Goal: Task Accomplishment & Management: Use online tool/utility

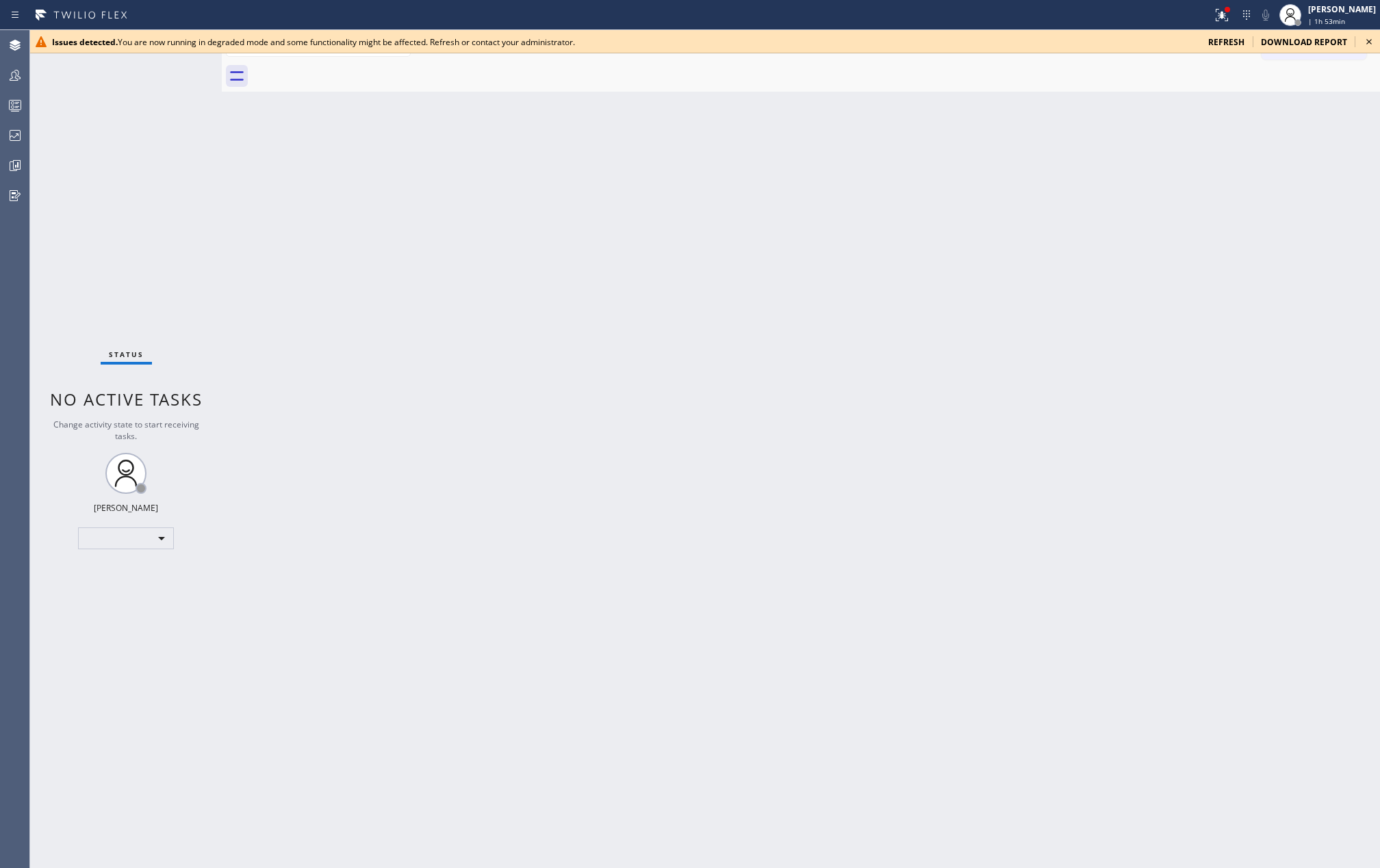
click at [840, 74] on div at bounding box center [816, 76] width 1128 height 31
click at [1367, 38] on icon at bounding box center [1369, 42] width 16 height 16
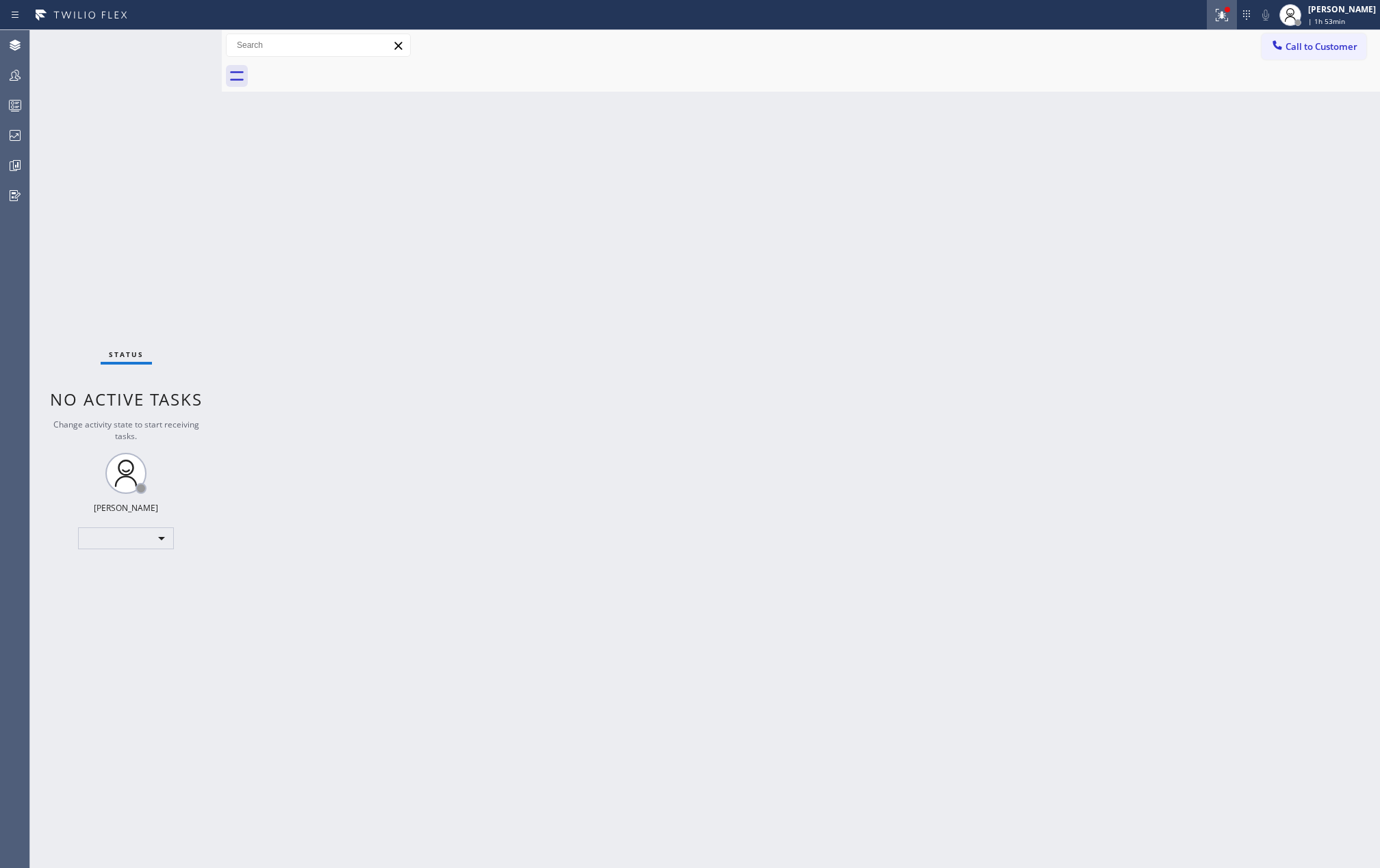
click at [1230, 11] on icon at bounding box center [1221, 15] width 16 height 16
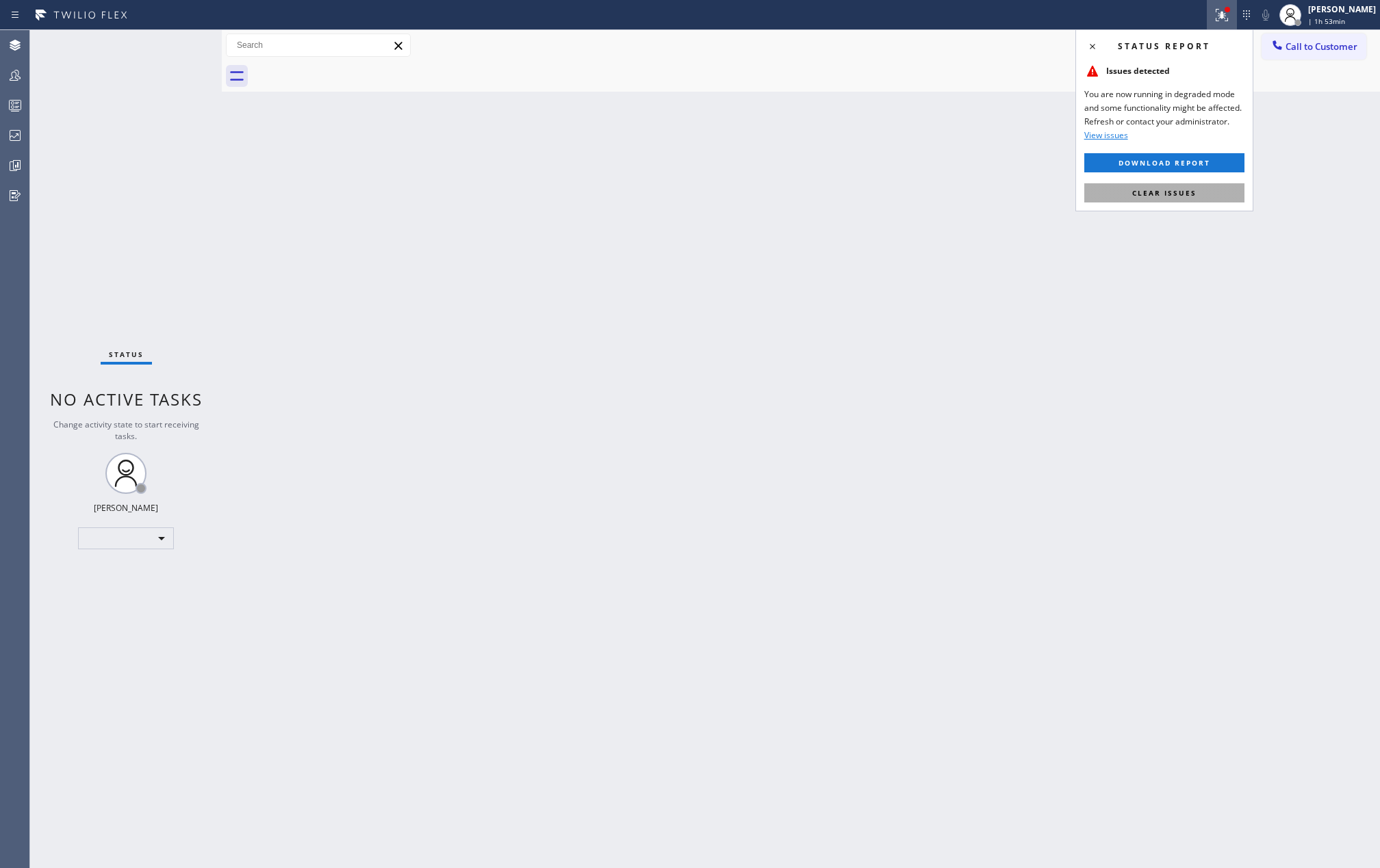
click at [1166, 190] on span "Clear issues" at bounding box center [1164, 193] width 64 height 10
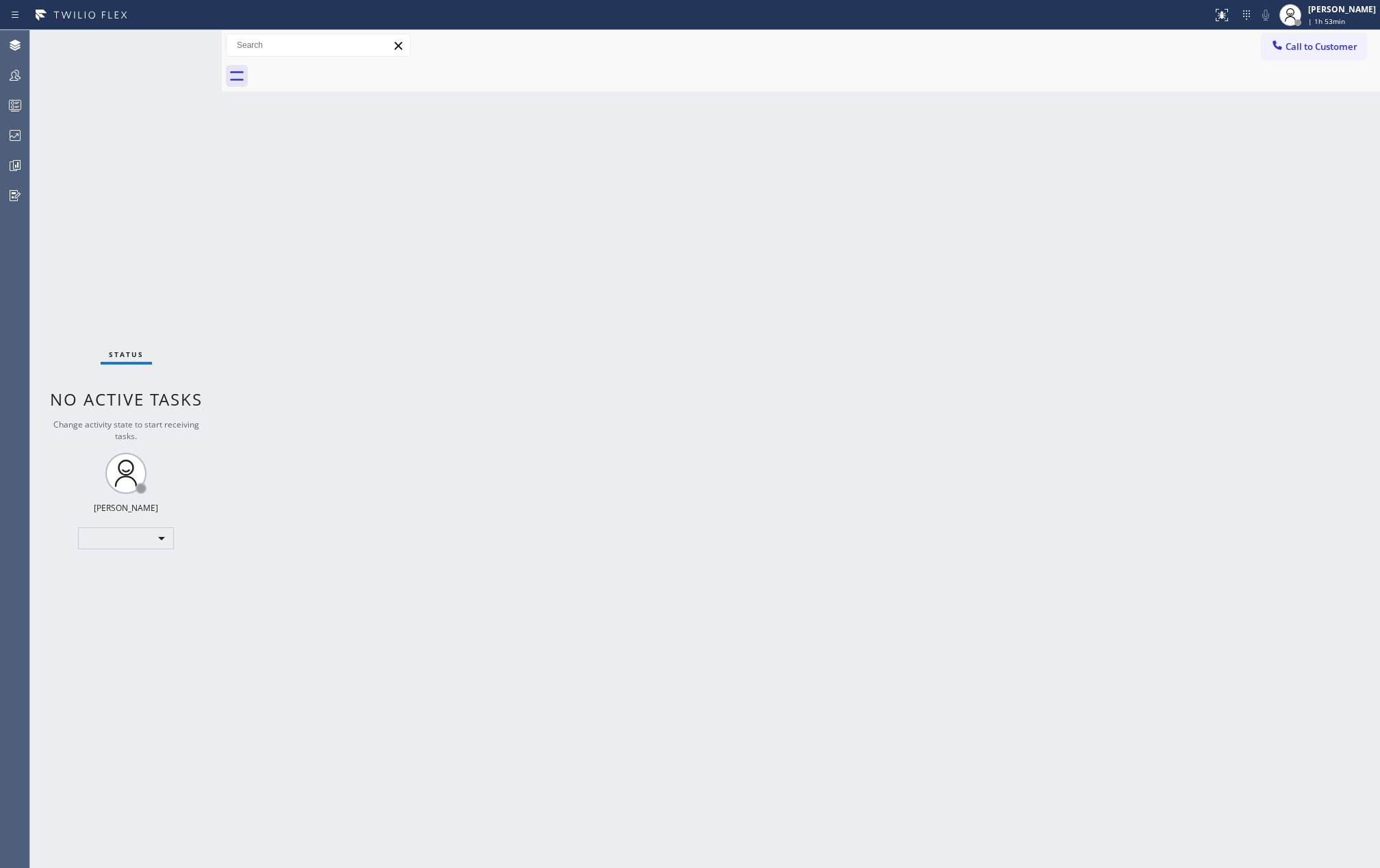
click at [1065, 184] on div "Back to Dashboard Change Sender ID Customers Technicians Select a contact Outbo…" at bounding box center [801, 449] width 1158 height 838
click at [507, 44] on div "Call to Customer Outbound call Location Search location Your caller id phone nu…" at bounding box center [801, 46] width 1158 height 24
click at [23, 75] on icon at bounding box center [15, 75] width 16 height 16
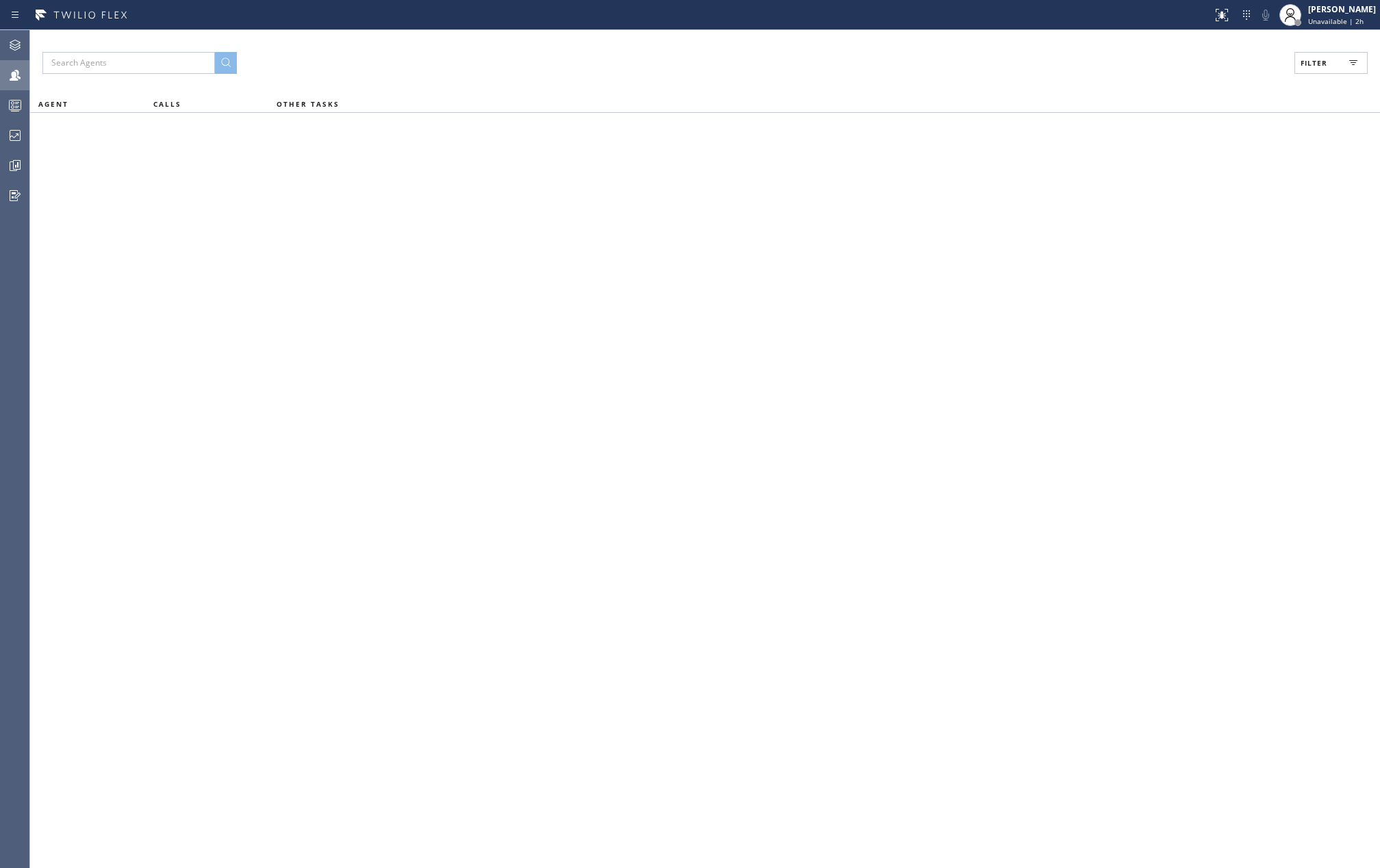
click at [1306, 63] on span "Filter" at bounding box center [1314, 63] width 27 height 10
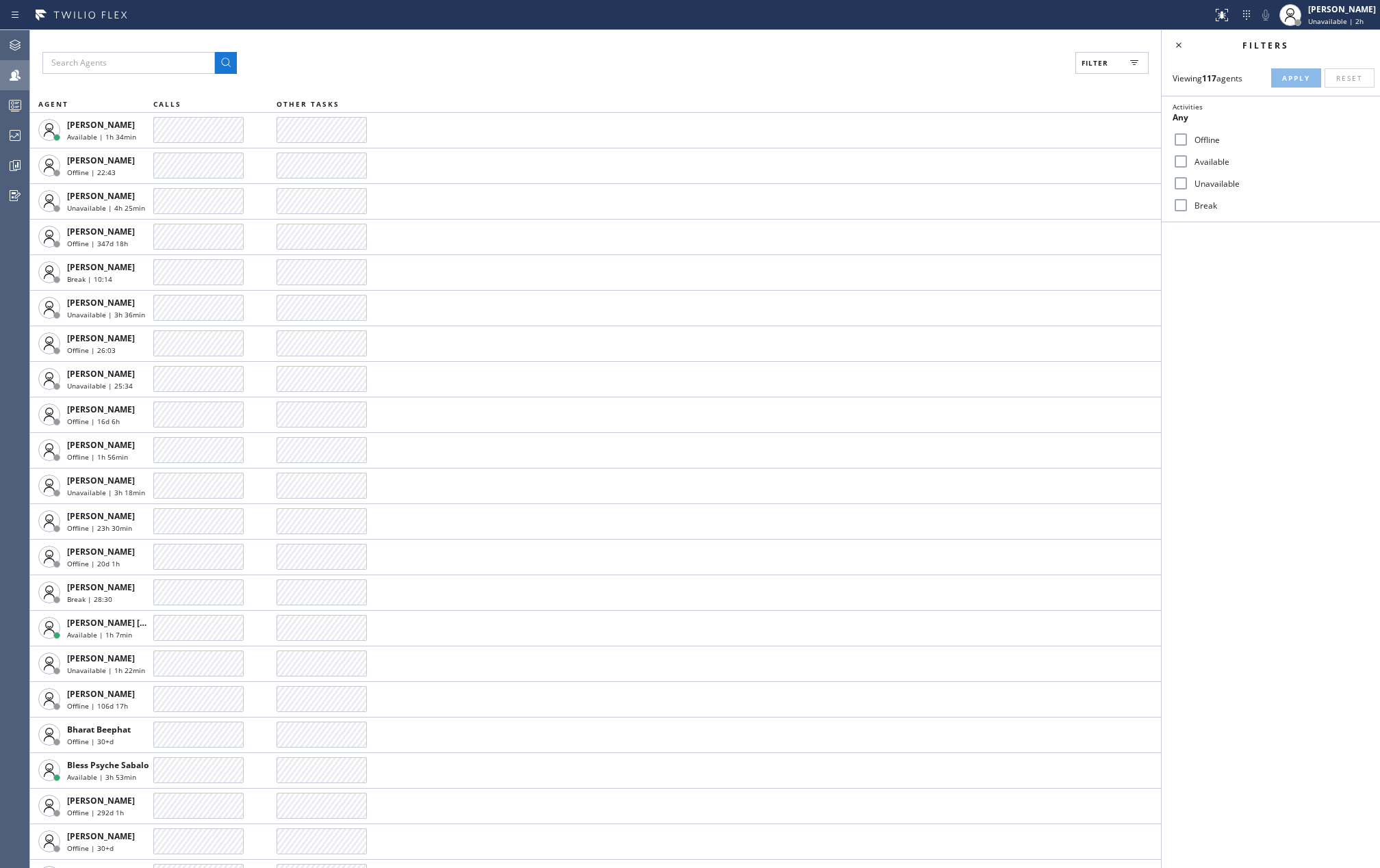
click at [1334, 61] on div "Viewing 117 agents Apply Reset Activities Any Offline Available Unavailable Bre…" at bounding box center [1271, 141] width 219 height 162
click at [1187, 156] on input "Available" at bounding box center [1180, 161] width 16 height 16
checkbox input "true"
click at [1179, 201] on input "Break" at bounding box center [1180, 204] width 16 height 16
checkbox input "true"
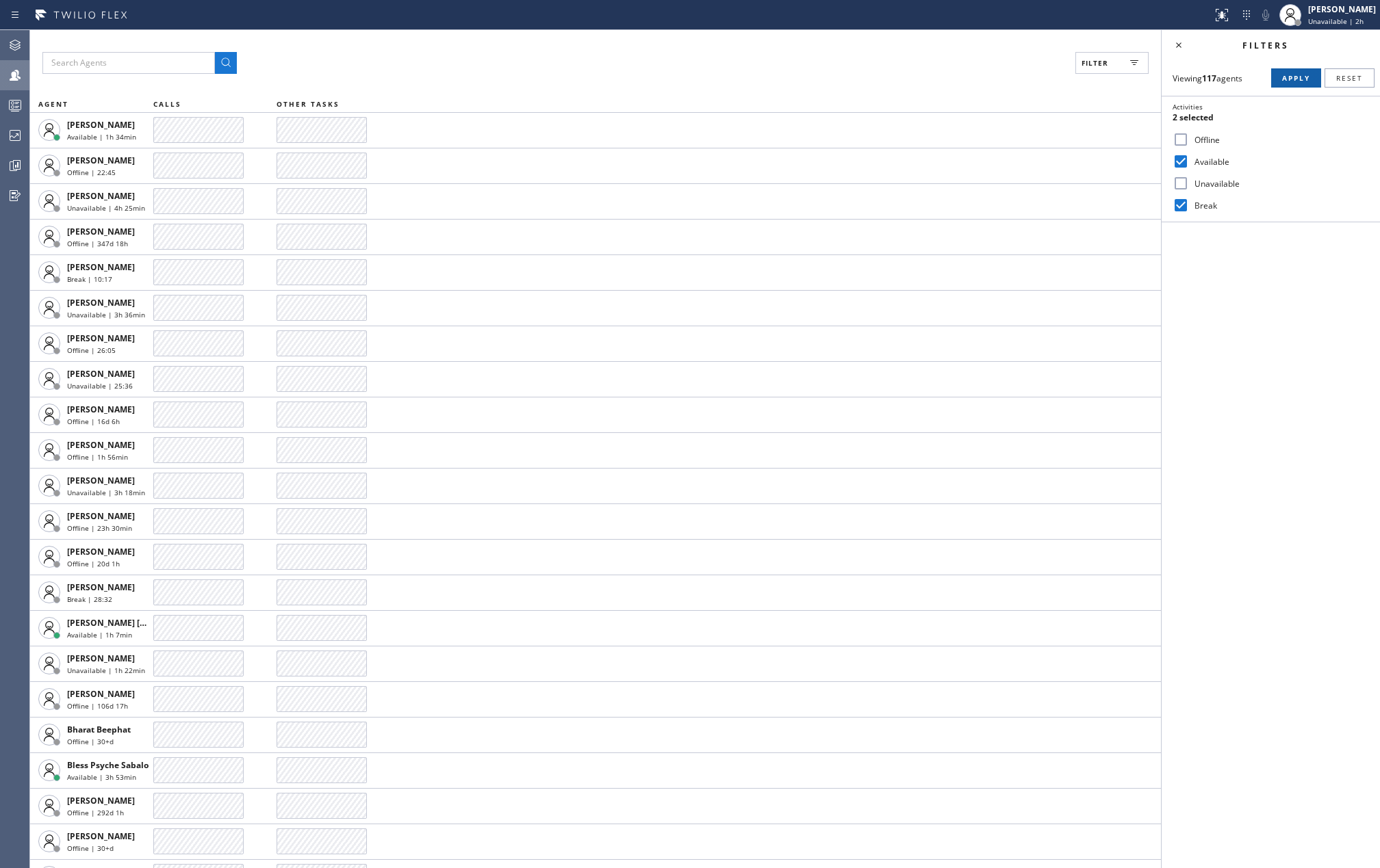
click at [1282, 77] on span "Apply" at bounding box center [1296, 78] width 28 height 10
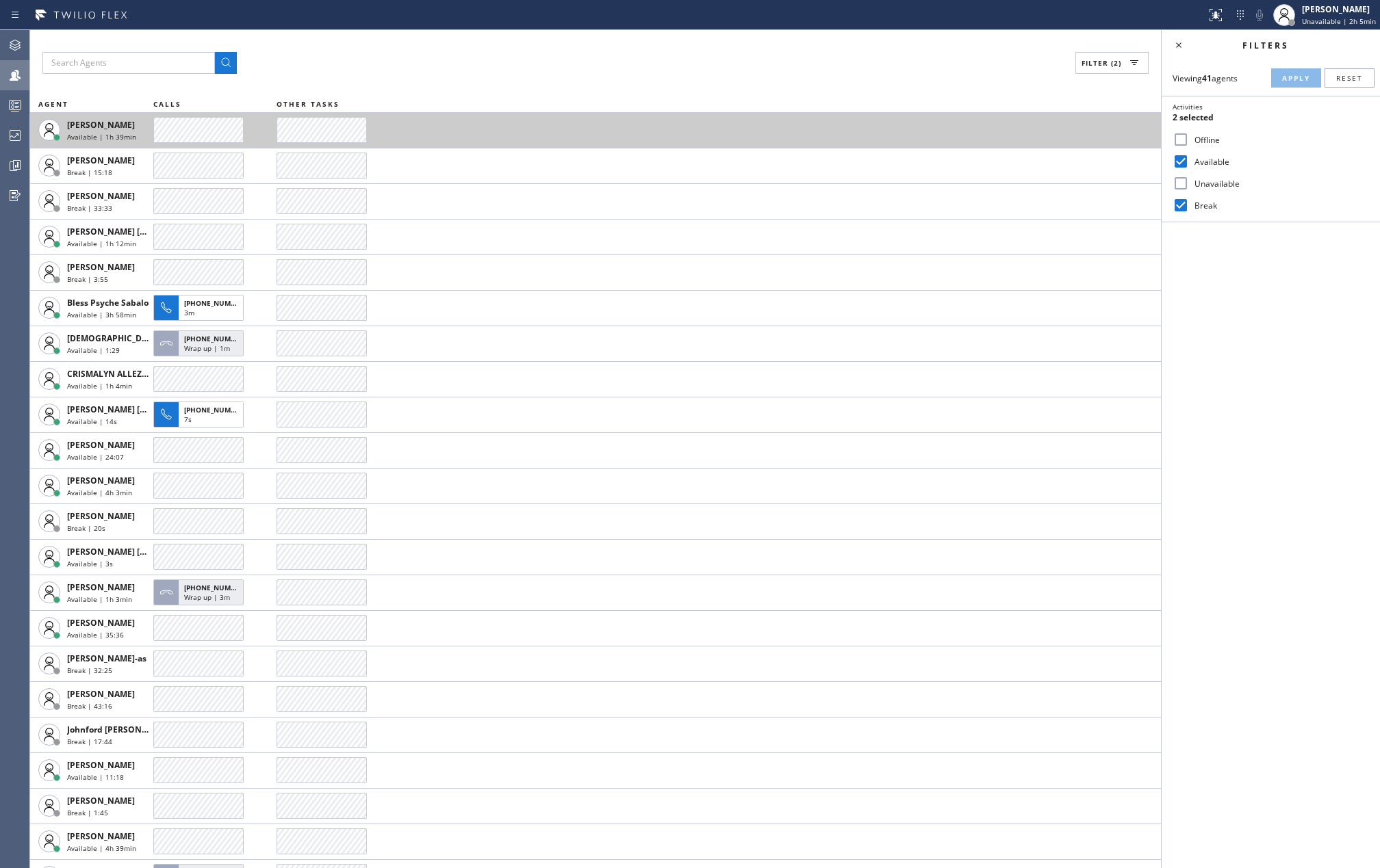
click at [557, 146] on td at bounding box center [719, 130] width 885 height 35
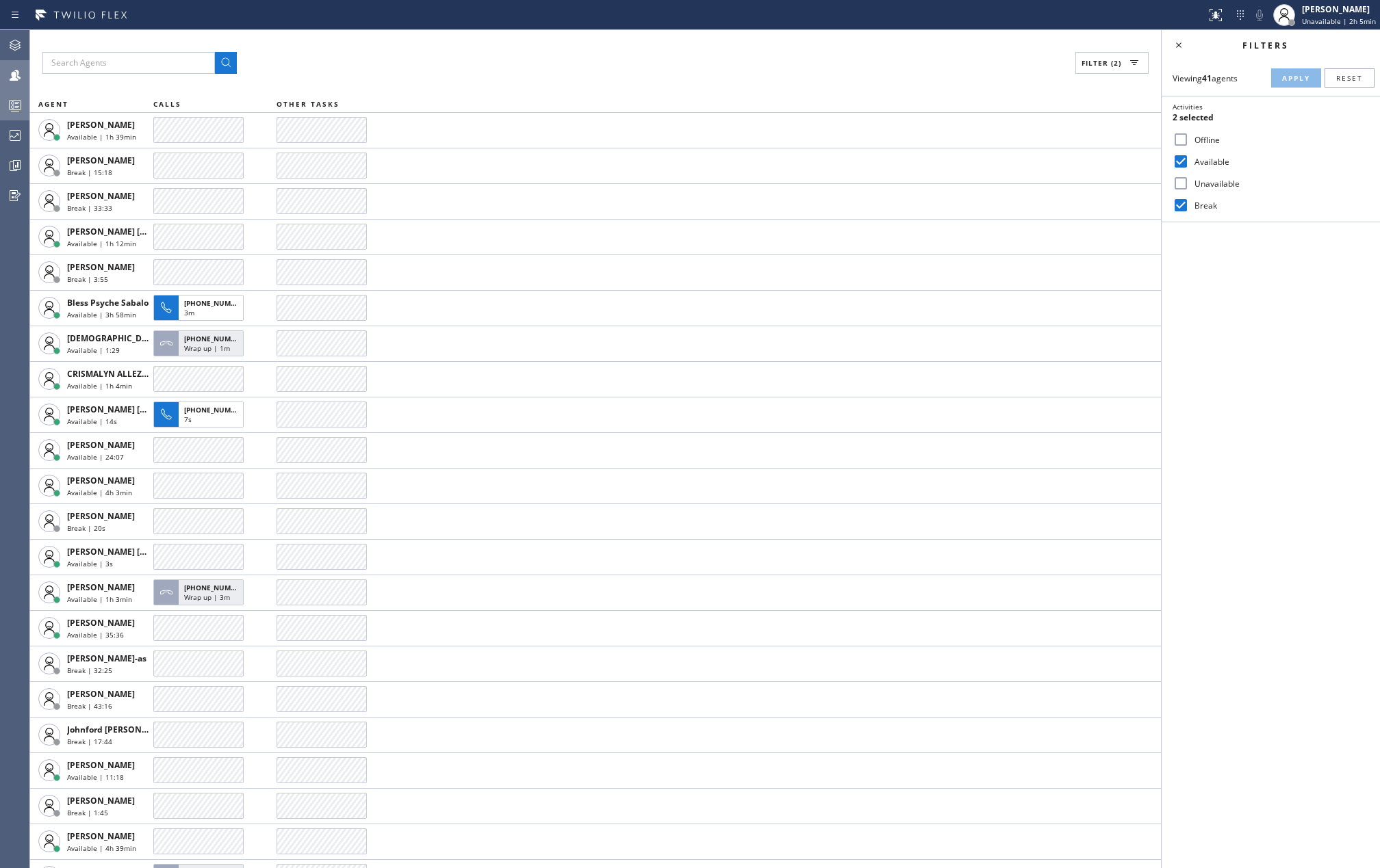
click at [14, 106] on icon at bounding box center [15, 105] width 16 height 16
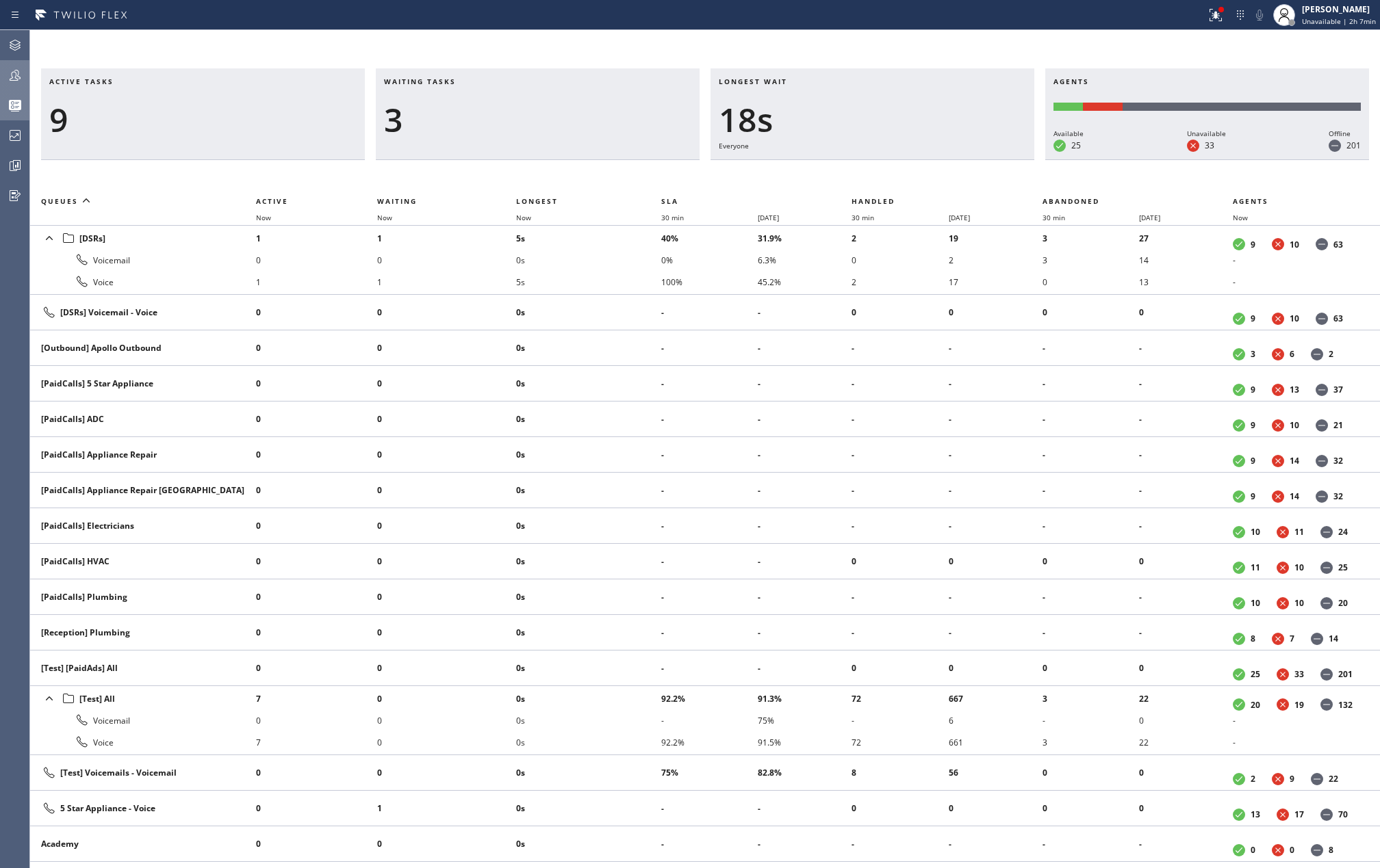
click at [581, 44] on div "Active tasks 9 Waiting tasks 3 Longest wait 18s Everyone Agents Available 25 Un…" at bounding box center [705, 449] width 1350 height 838
click at [1223, 14] on icon at bounding box center [1216, 15] width 16 height 16
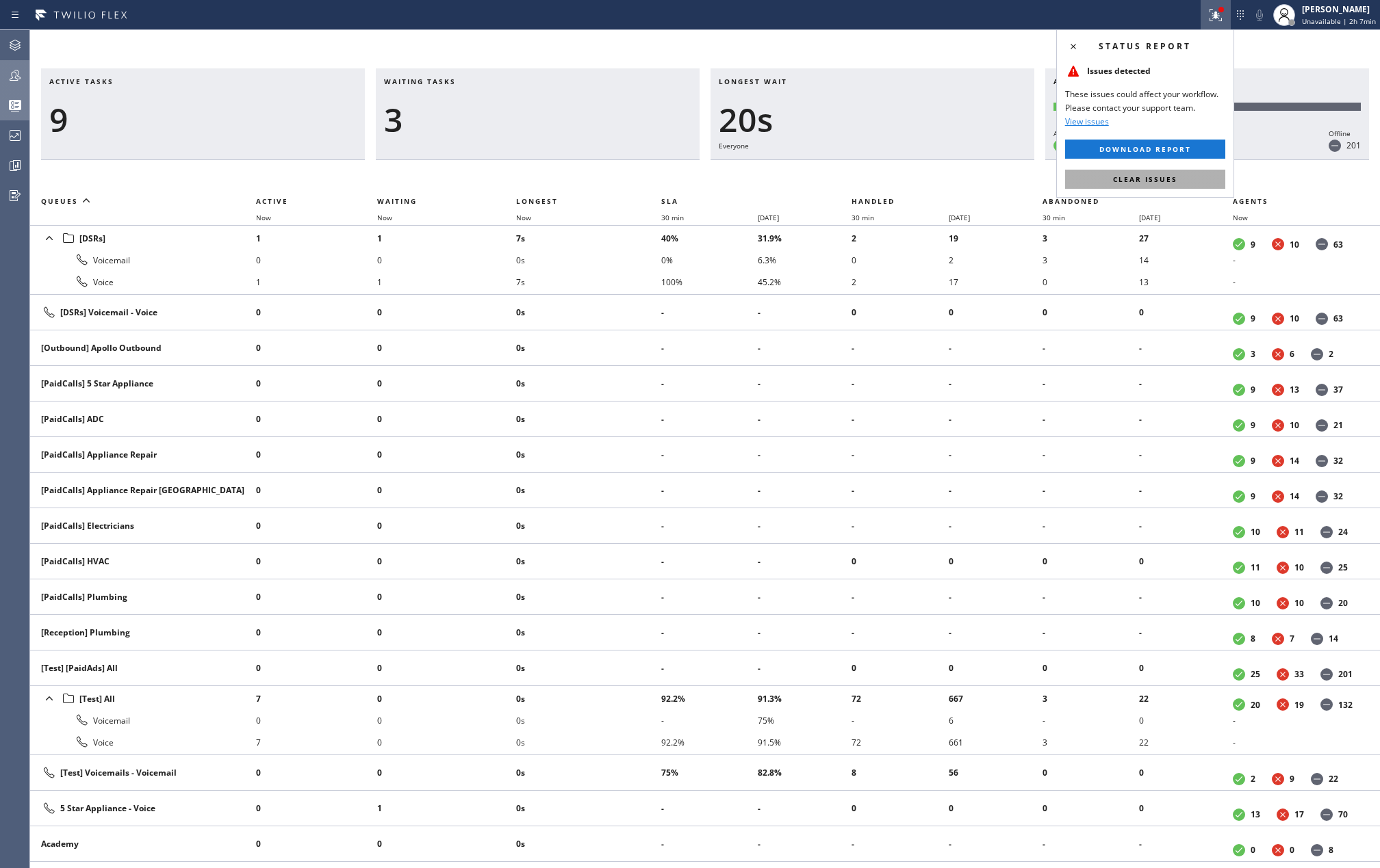
click at [1189, 184] on button "Clear issues" at bounding box center [1145, 179] width 160 height 19
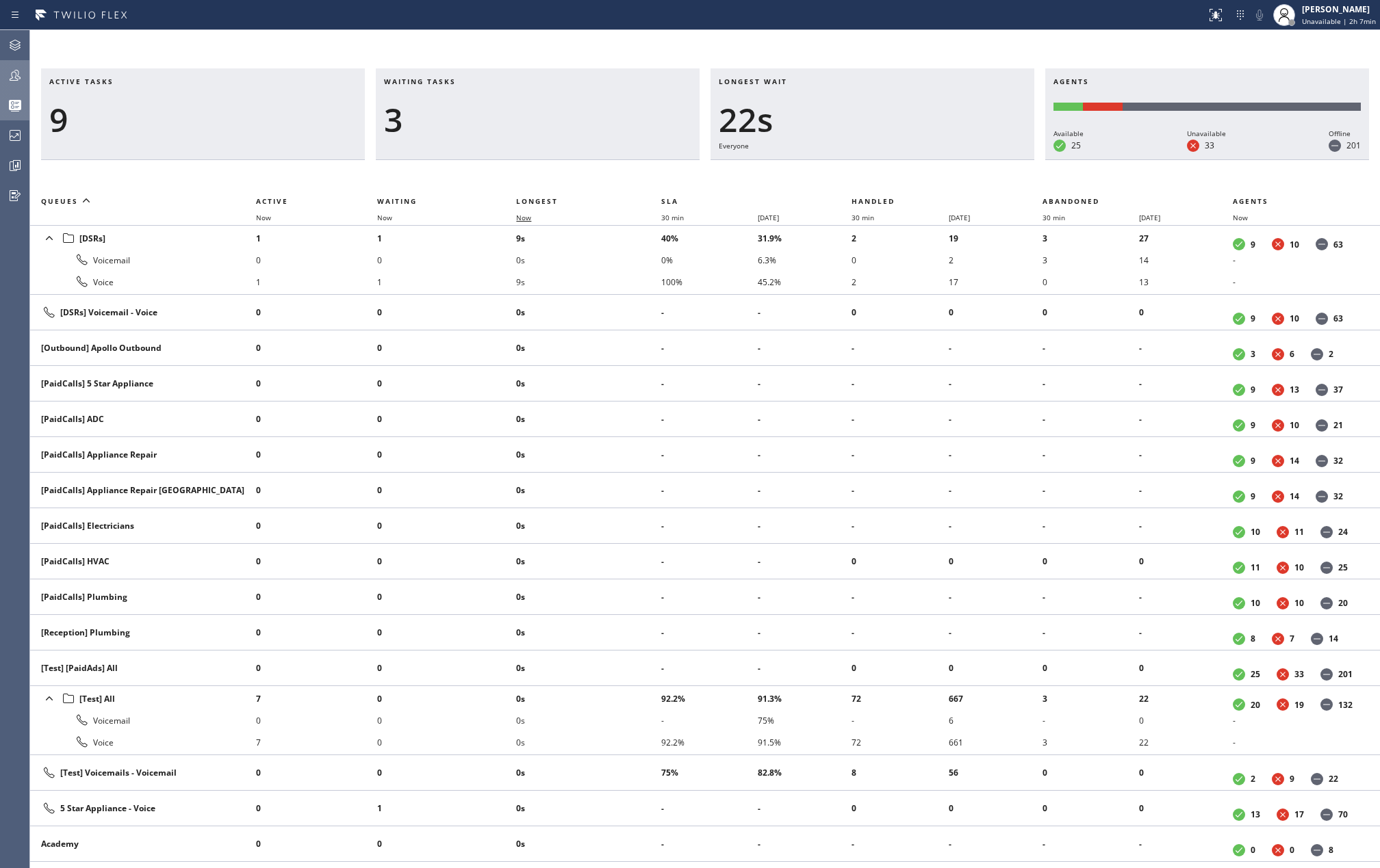
click at [529, 216] on span "Now" at bounding box center [523, 218] width 15 height 10
click at [540, 38] on div "Active tasks 11 Waiting tasks 2 Longest wait 33s [DSRs] Agents Available 26 Una…" at bounding box center [705, 449] width 1350 height 838
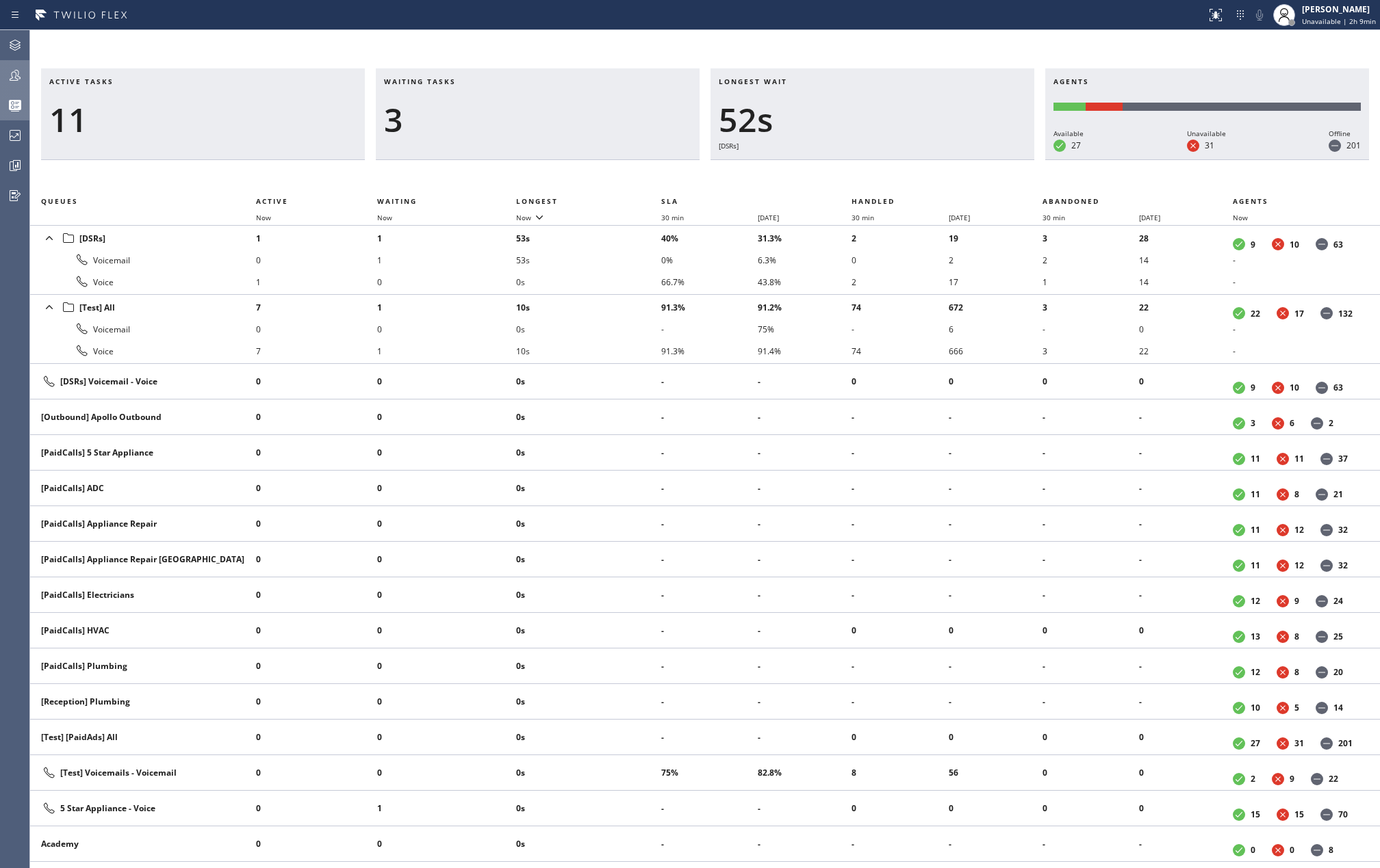
click at [1142, 44] on div "Active tasks 11 Waiting tasks 3 Longest wait 52s [DSRs] Agents Available 27 Una…" at bounding box center [705, 449] width 1350 height 838
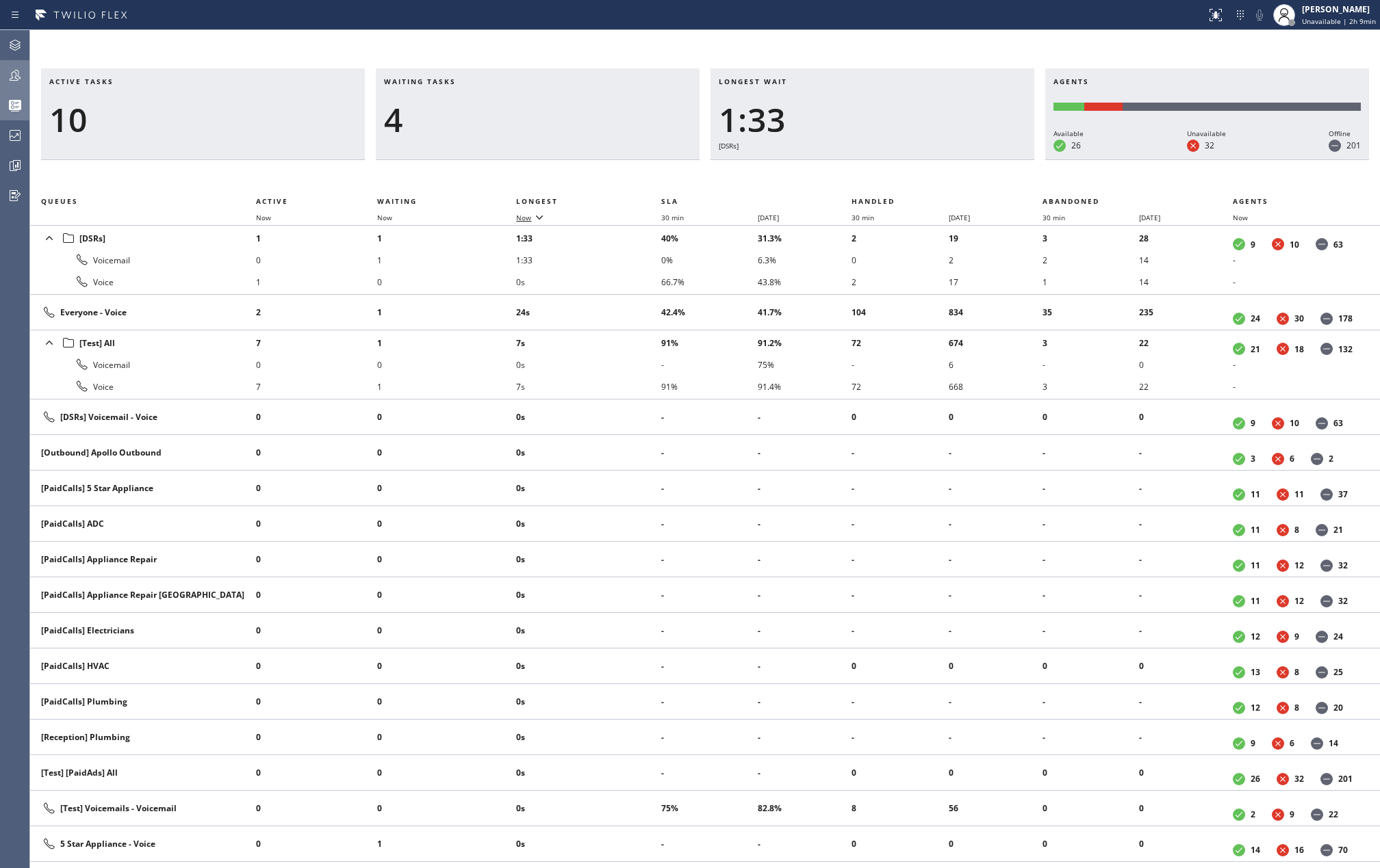
click at [533, 214] on icon at bounding box center [539, 216] width 16 height 16
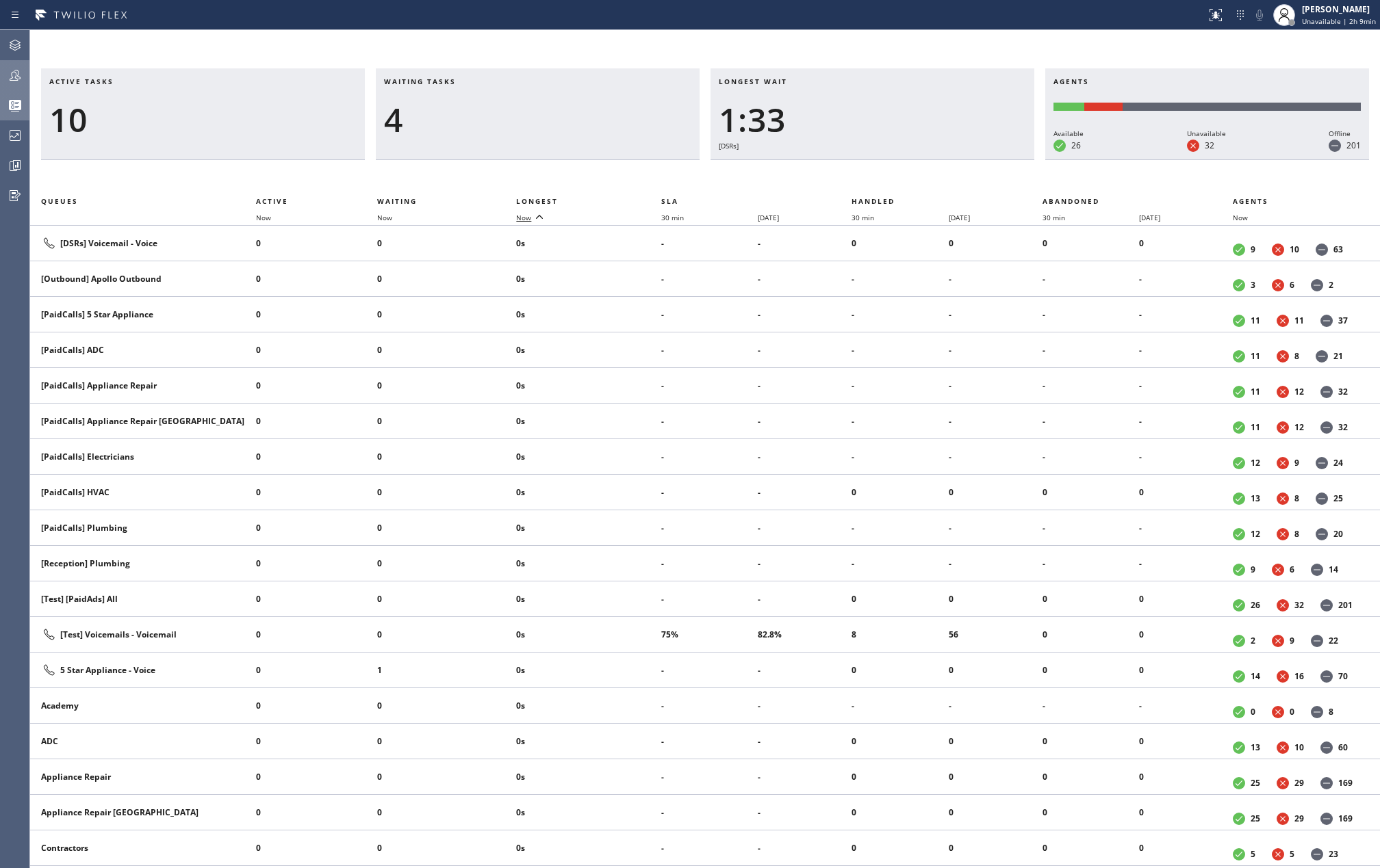
click at [533, 214] on icon at bounding box center [539, 216] width 16 height 16
